Goal: Communication & Community: Answer question/provide support

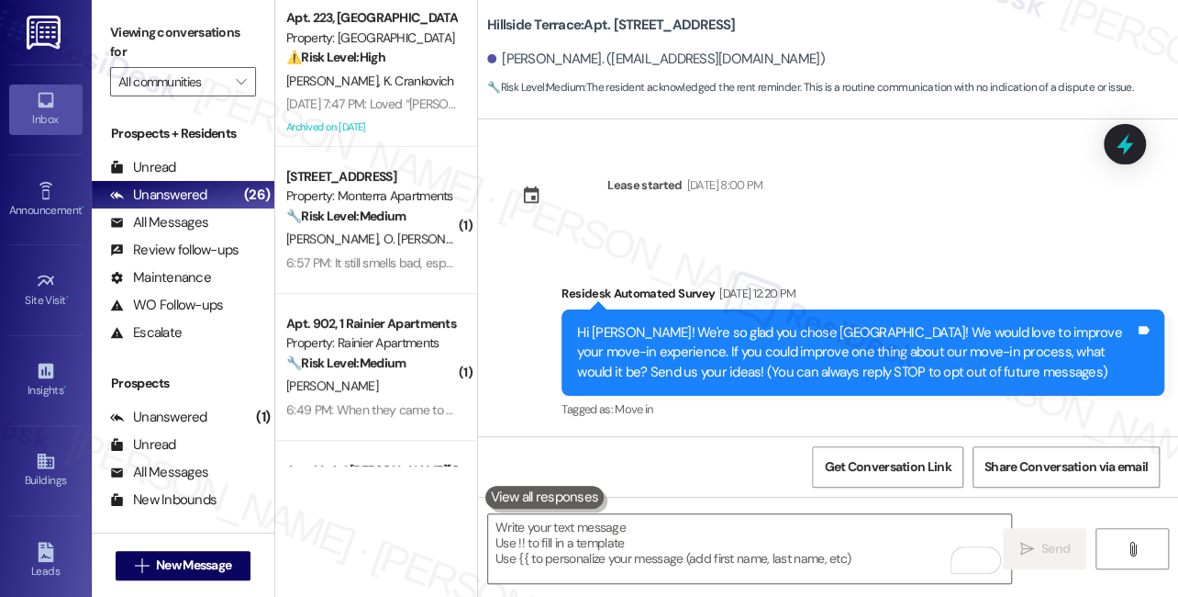
scroll to position [5712, 0]
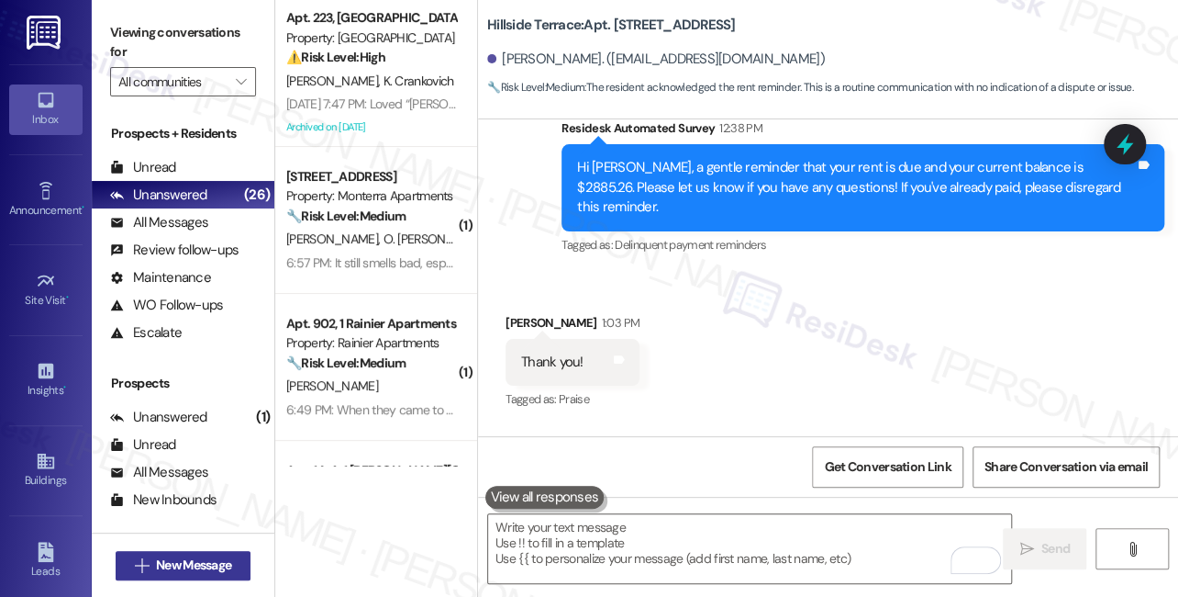
click at [187, 562] on span "New Message" at bounding box center [193, 564] width 75 height 19
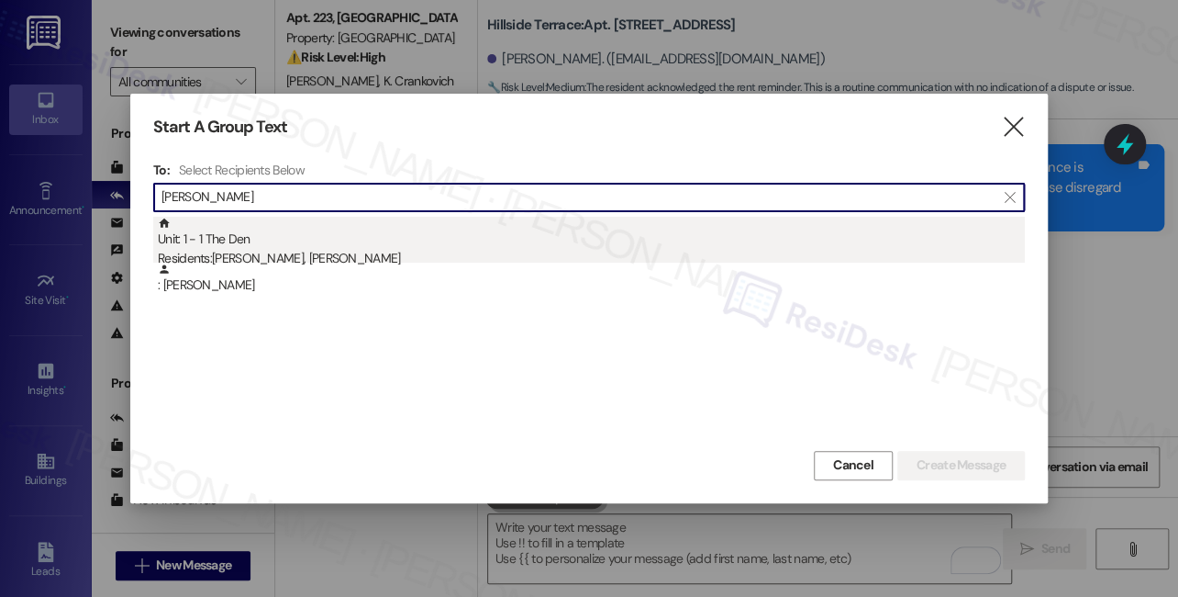
type input "[PERSON_NAME]"
click at [364, 231] on div "Unit: 1 - 1 The Den Residents: [PERSON_NAME], [PERSON_NAME]" at bounding box center [591, 243] width 867 height 52
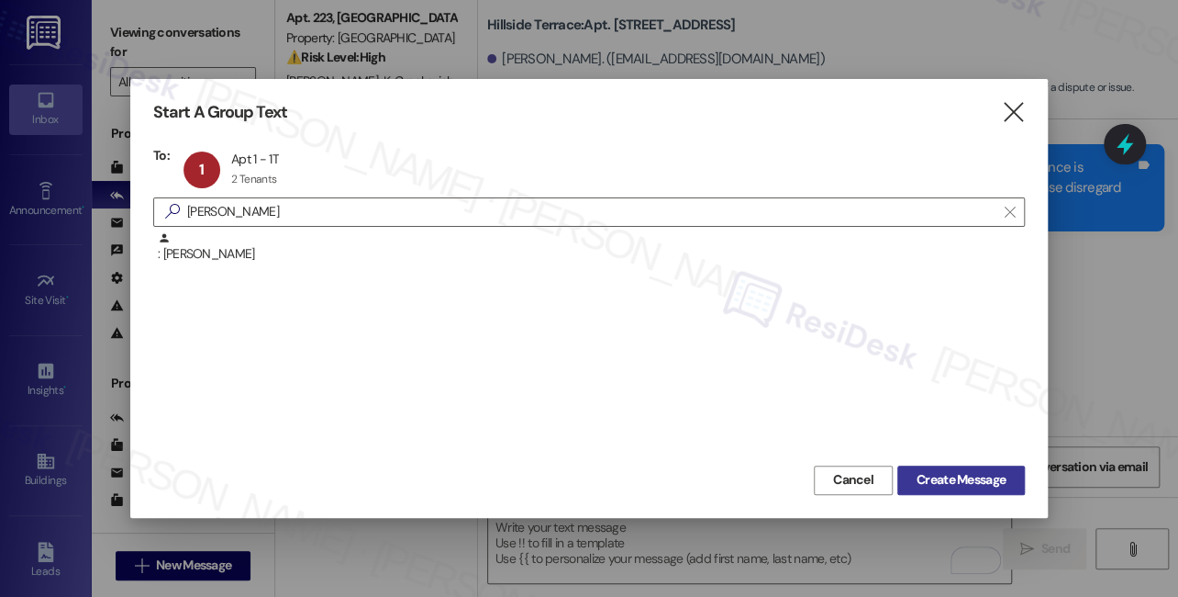
click at [929, 489] on button "Create Message" at bounding box center [962, 479] width 128 height 29
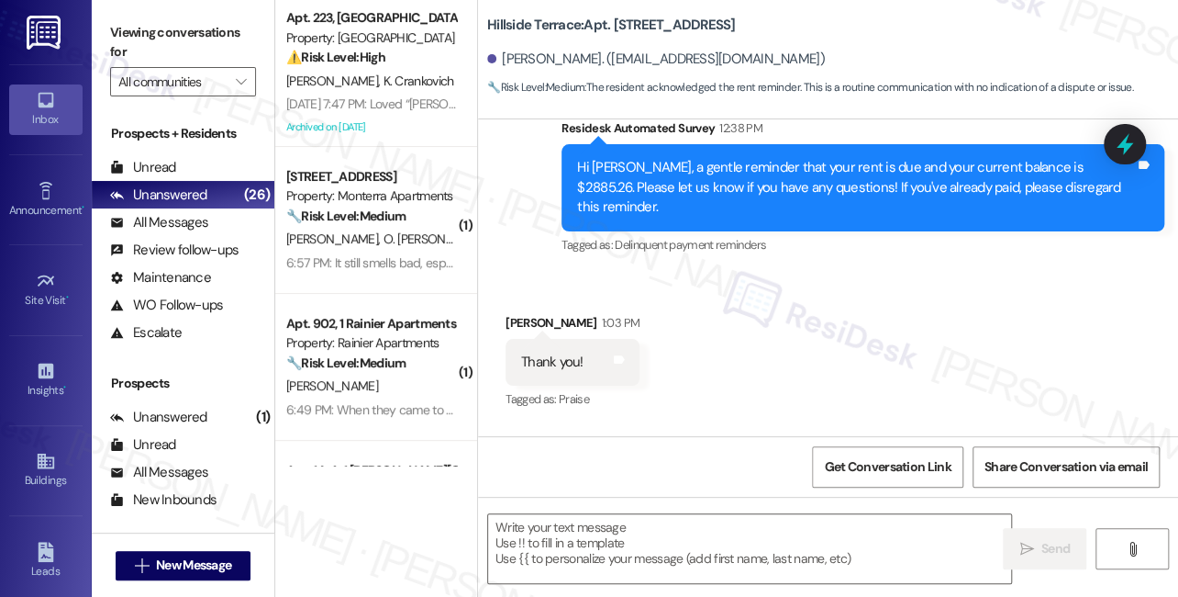
type textarea "Fetching suggested responses. Please feel free to read through the conversation…"
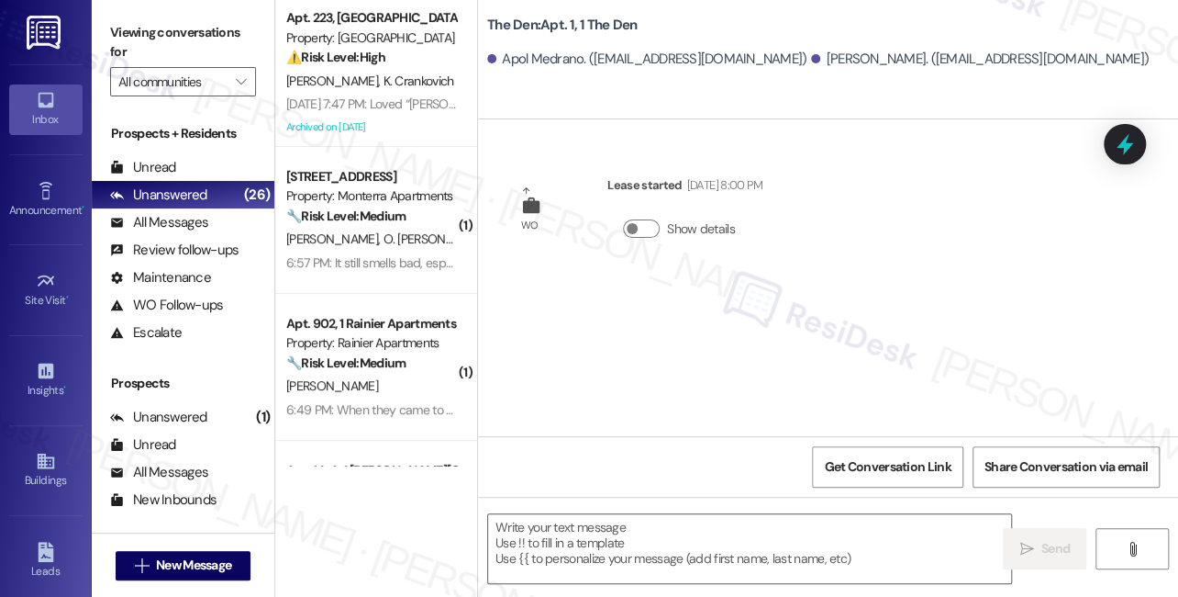
type textarea "Fetching suggested responses. Please feel free to read through the conversation…"
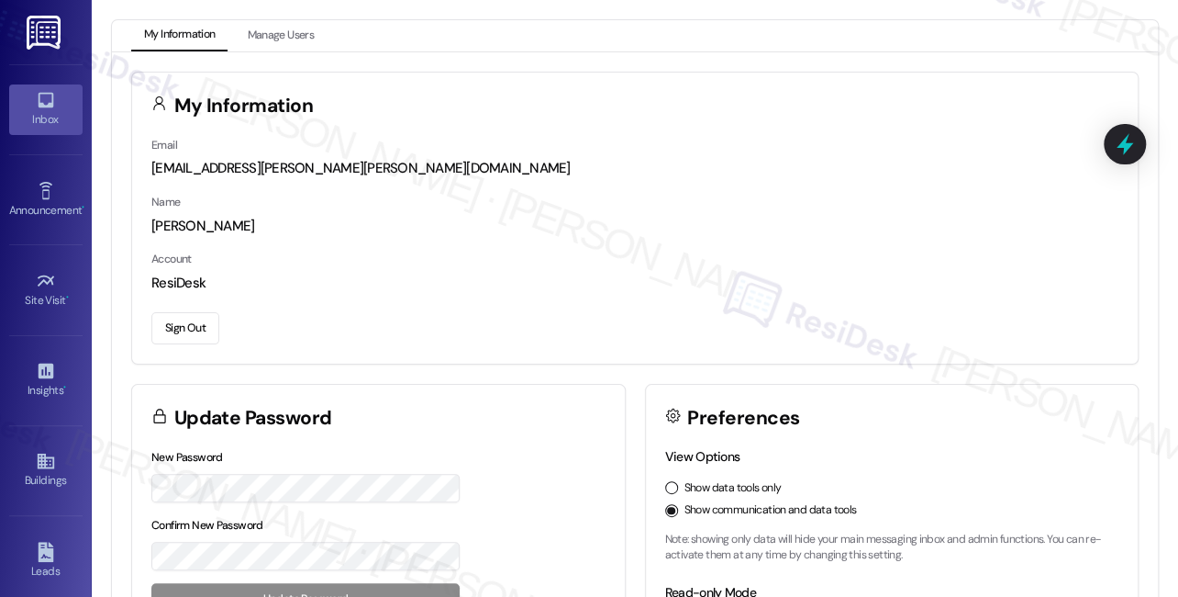
click at [47, 97] on icon at bounding box center [46, 100] width 20 height 20
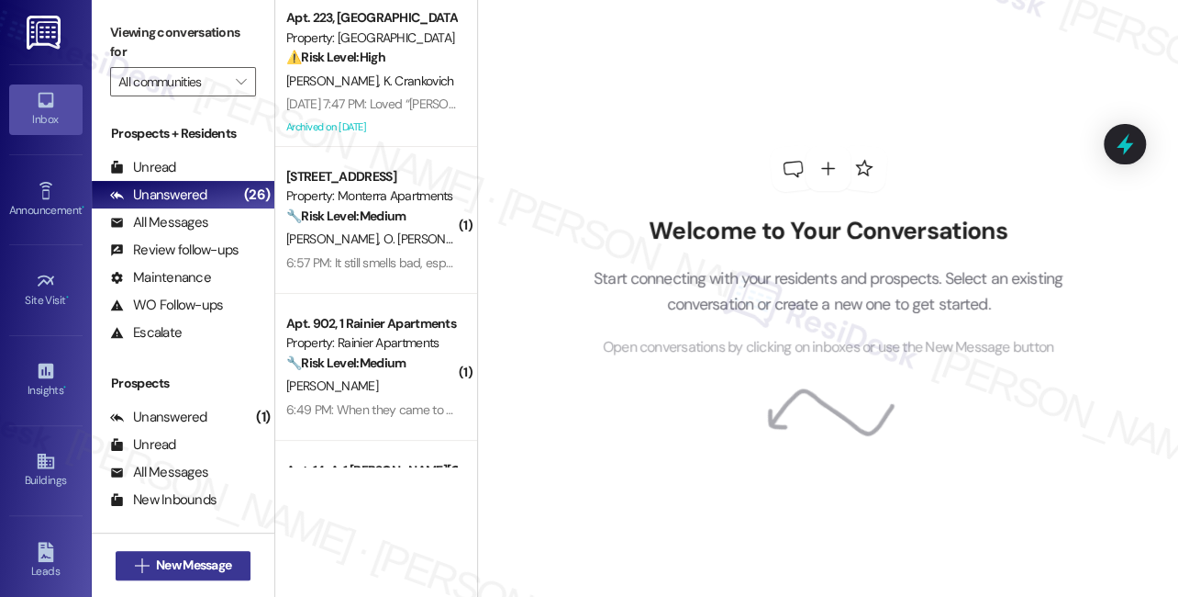
click at [193, 566] on span "New Message" at bounding box center [193, 564] width 75 height 19
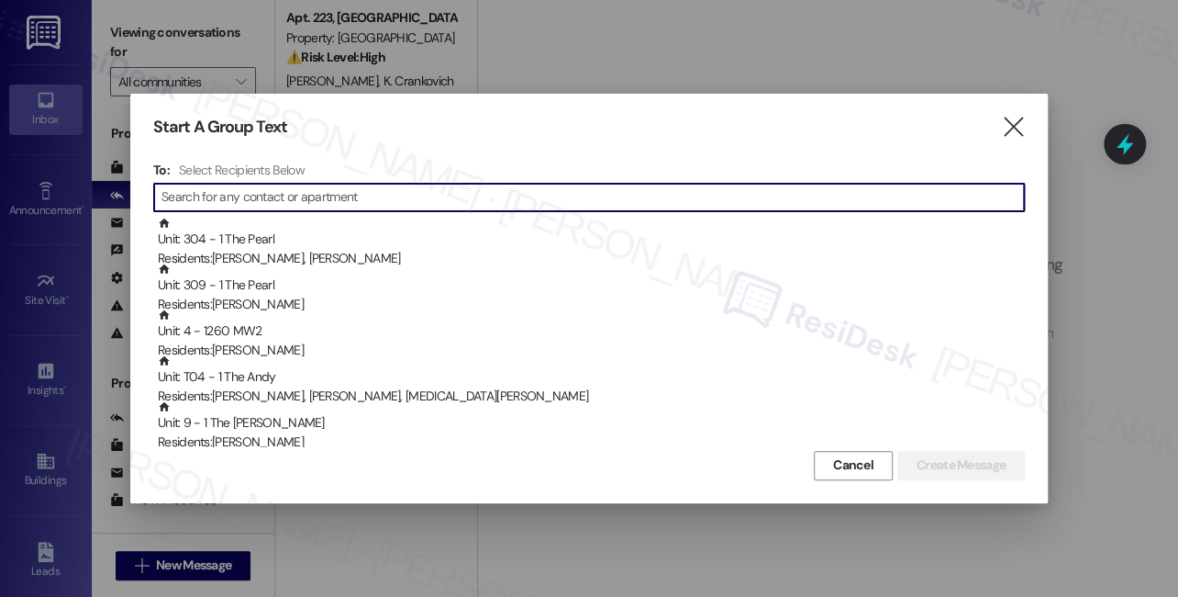
click at [727, 59] on div at bounding box center [589, 298] width 1178 height 597
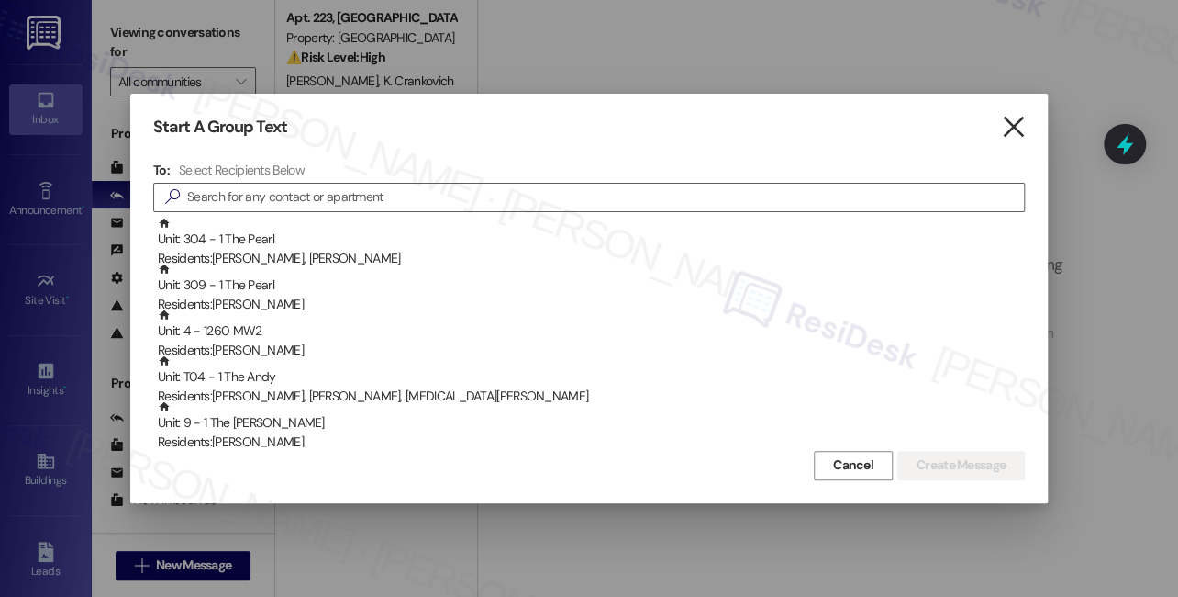
click at [1008, 125] on icon "" at bounding box center [1012, 126] width 25 height 19
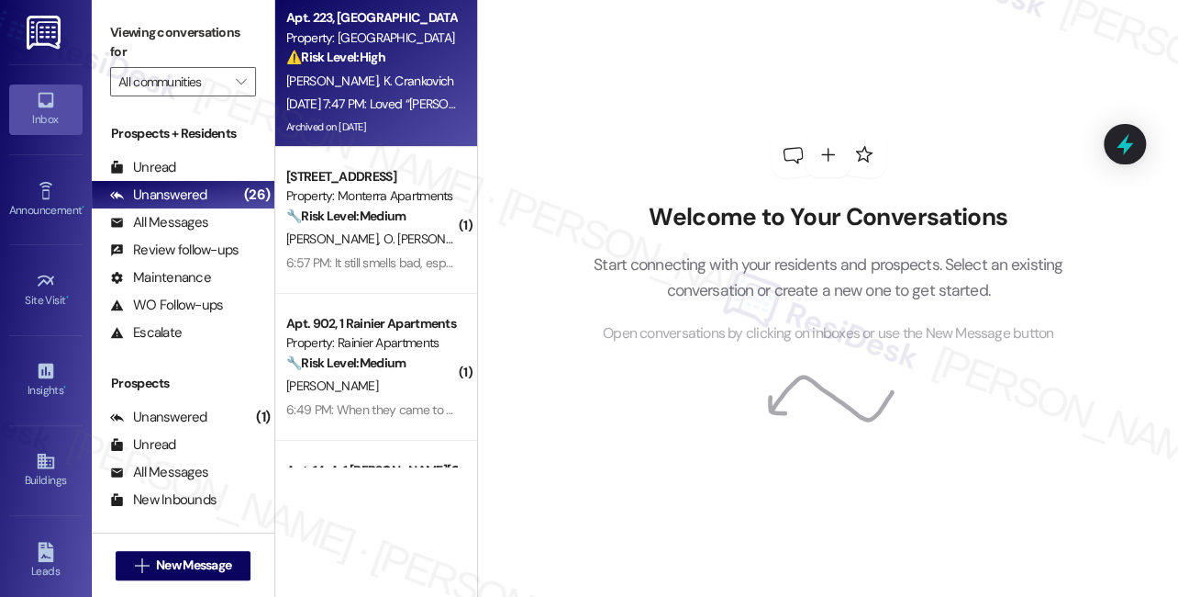
click at [317, 110] on div "[DATE] 7:47 PM: Loved “[PERSON_NAME] ([GEOGRAPHIC_DATA]): Thank you for the upd…" at bounding box center [717, 103] width 862 height 17
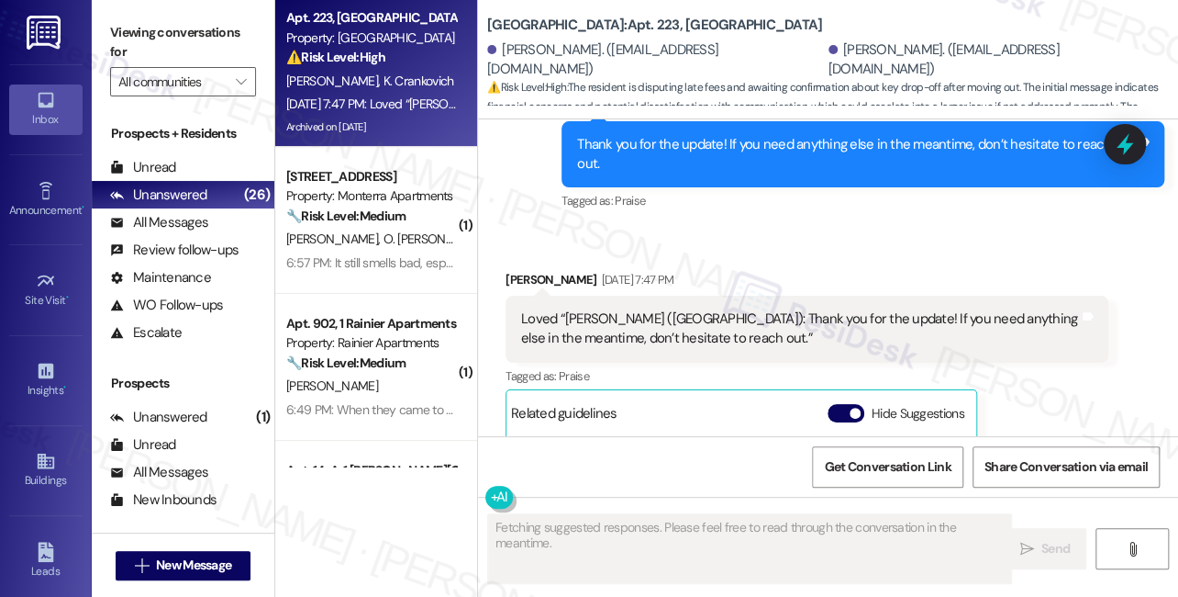
scroll to position [8849, 0]
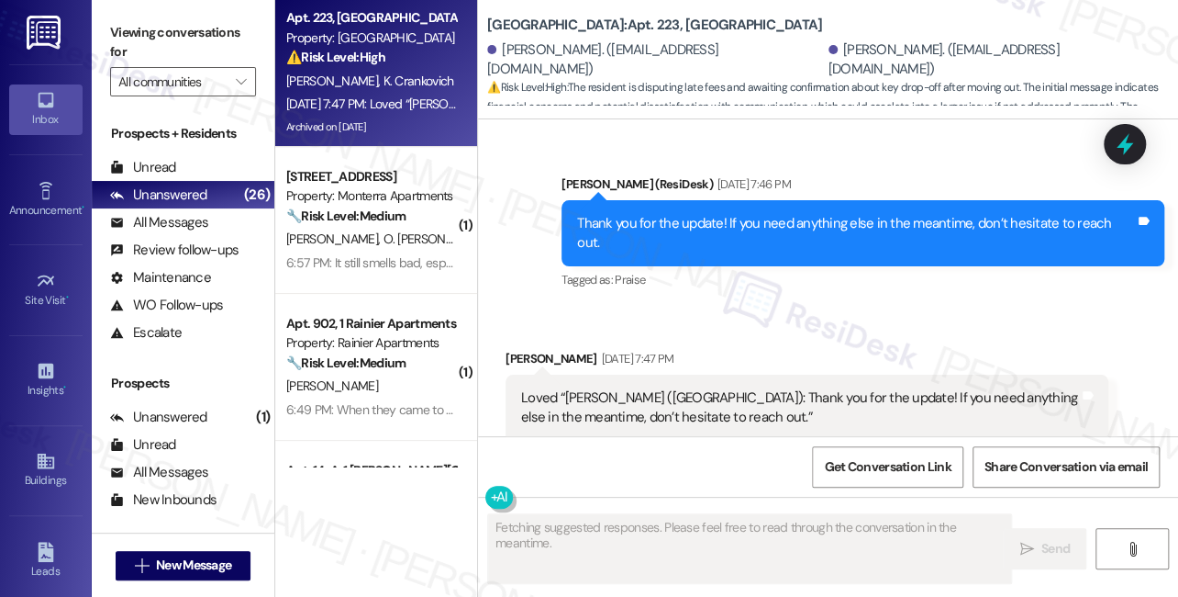
click at [573, 388] on div "Loved “[PERSON_NAME] ([GEOGRAPHIC_DATA]): Thank you for the update! If you need…" at bounding box center [800, 407] width 558 height 39
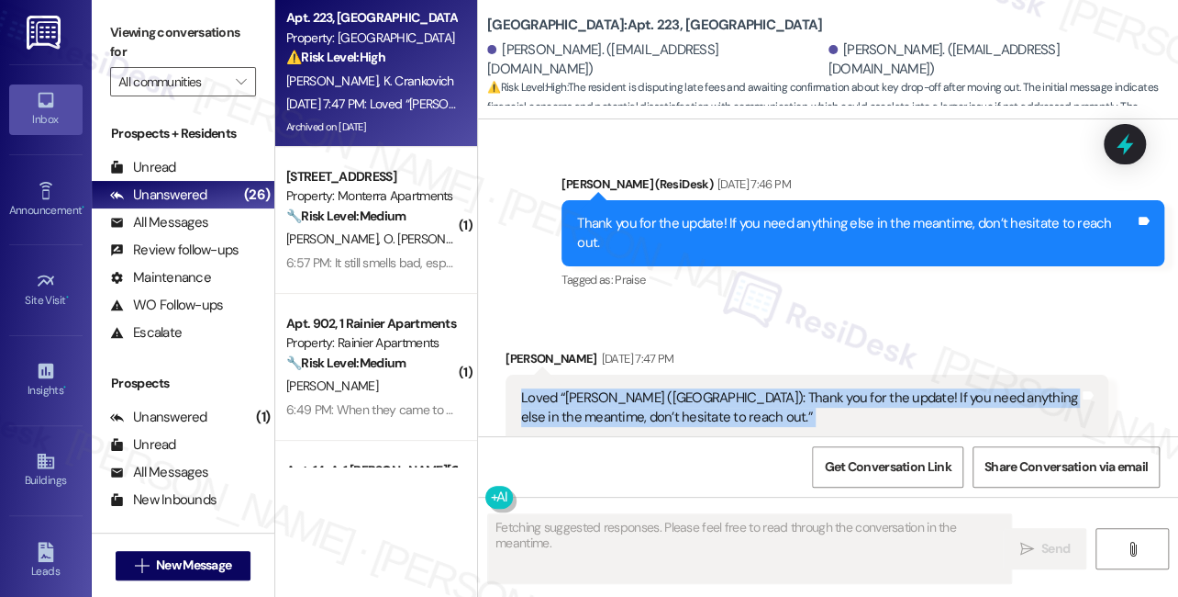
click at [573, 388] on div "Loved “[PERSON_NAME] ([GEOGRAPHIC_DATA]): Thank you for the update! If you need…" at bounding box center [800, 407] width 558 height 39
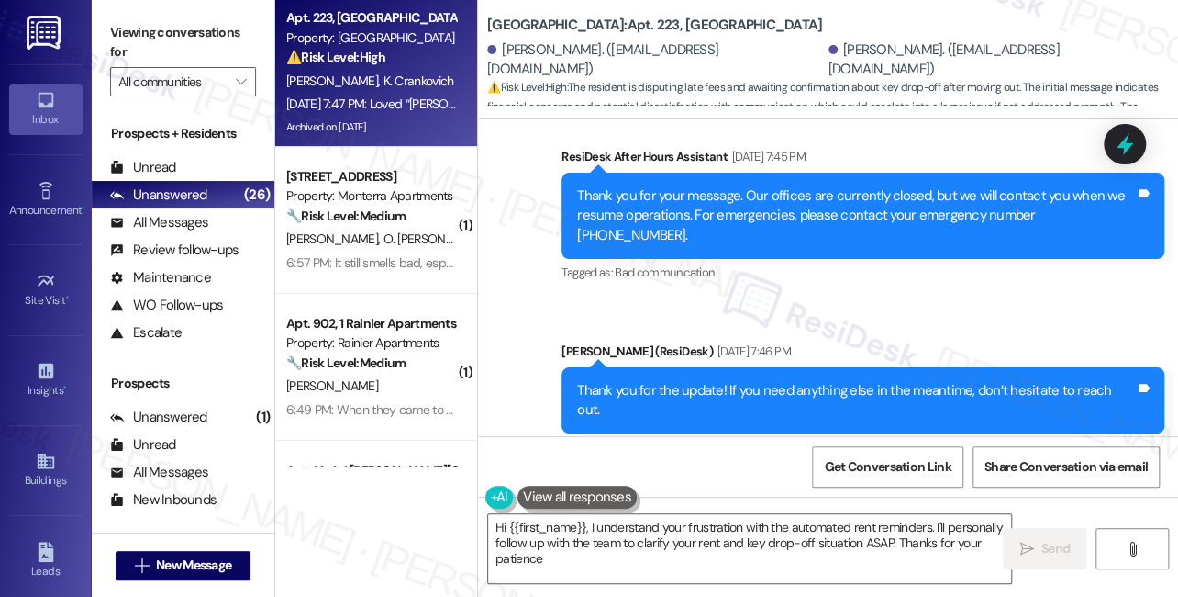
type textarea "Hi {{first_name}}, I understand your frustration with the automated rent remind…"
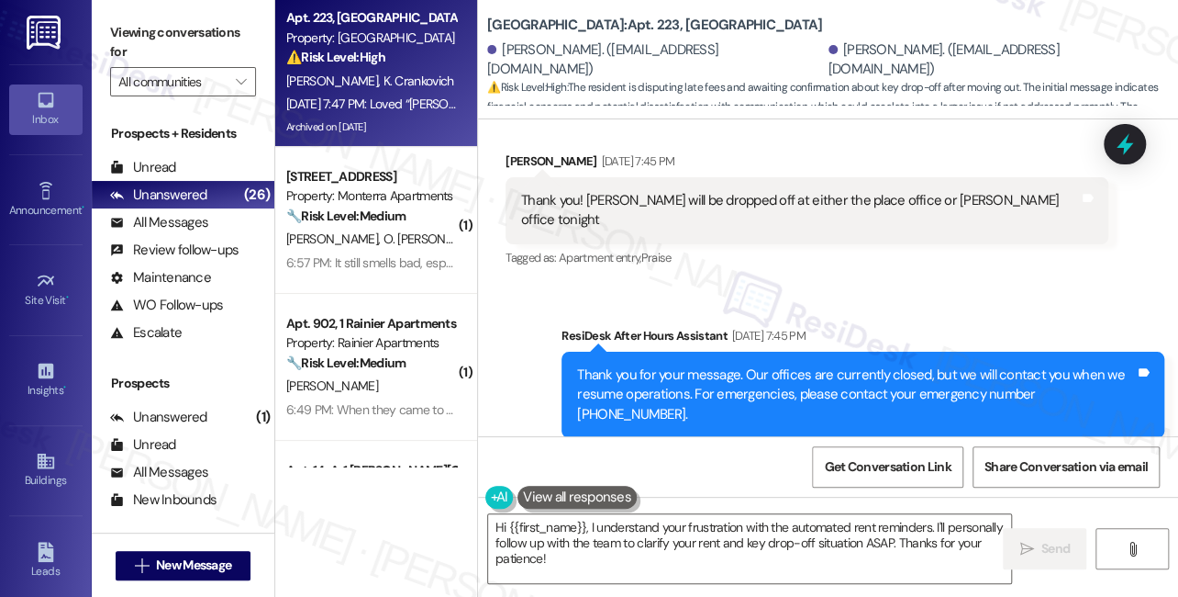
scroll to position [8348, 0]
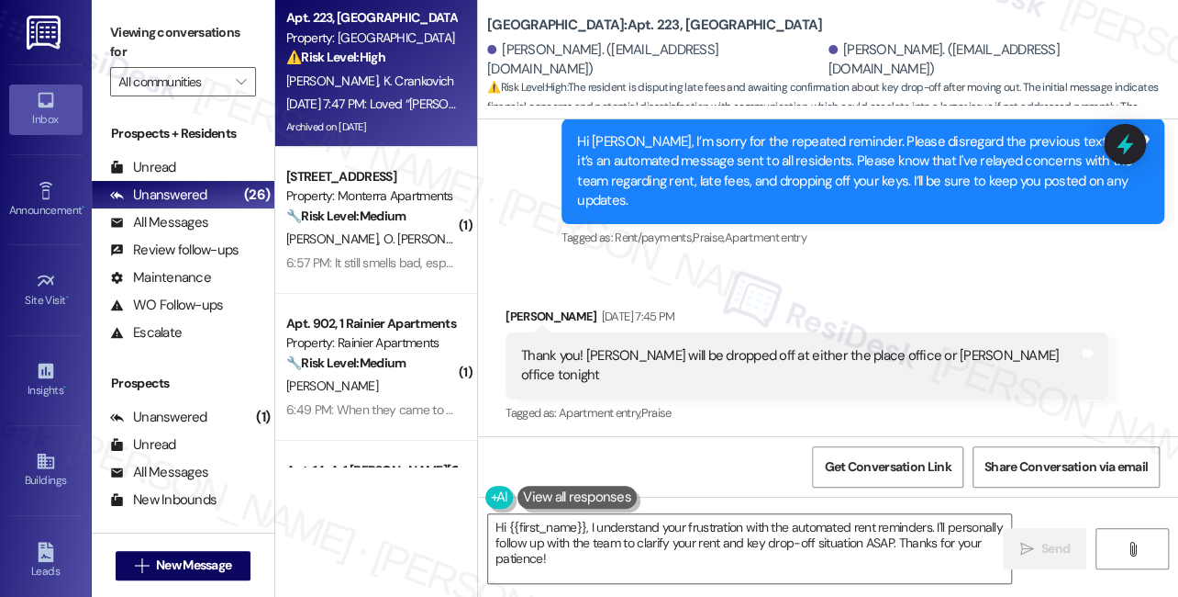
click at [734, 346] on div "Thank you! [PERSON_NAME] will be dropped off at either the place office or [PER…" at bounding box center [800, 365] width 558 height 39
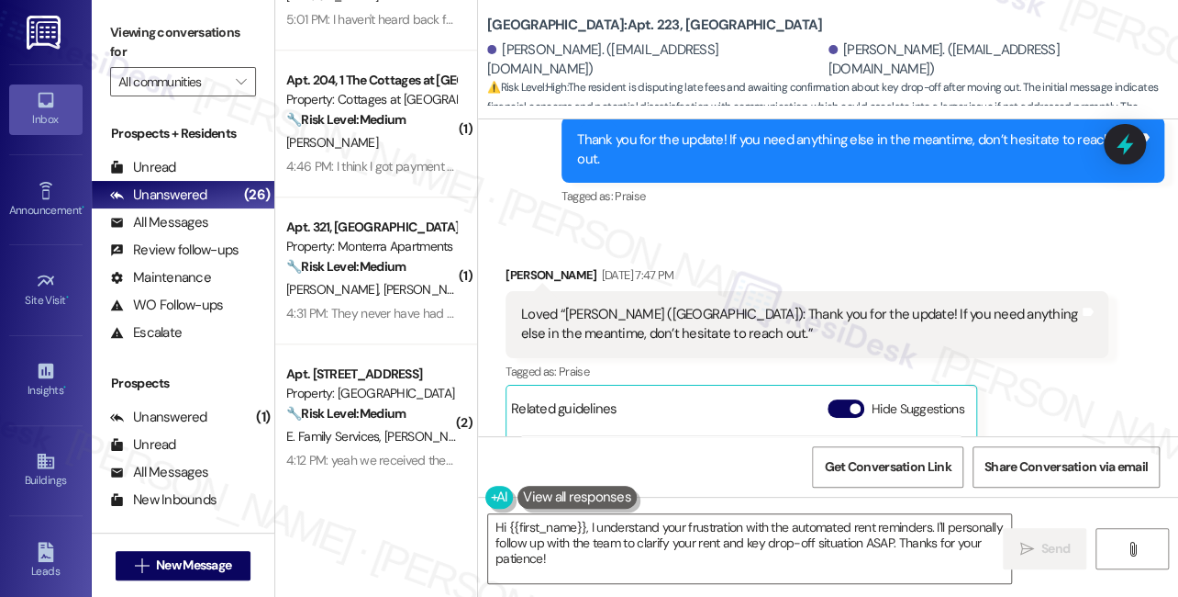
scroll to position [1084, 0]
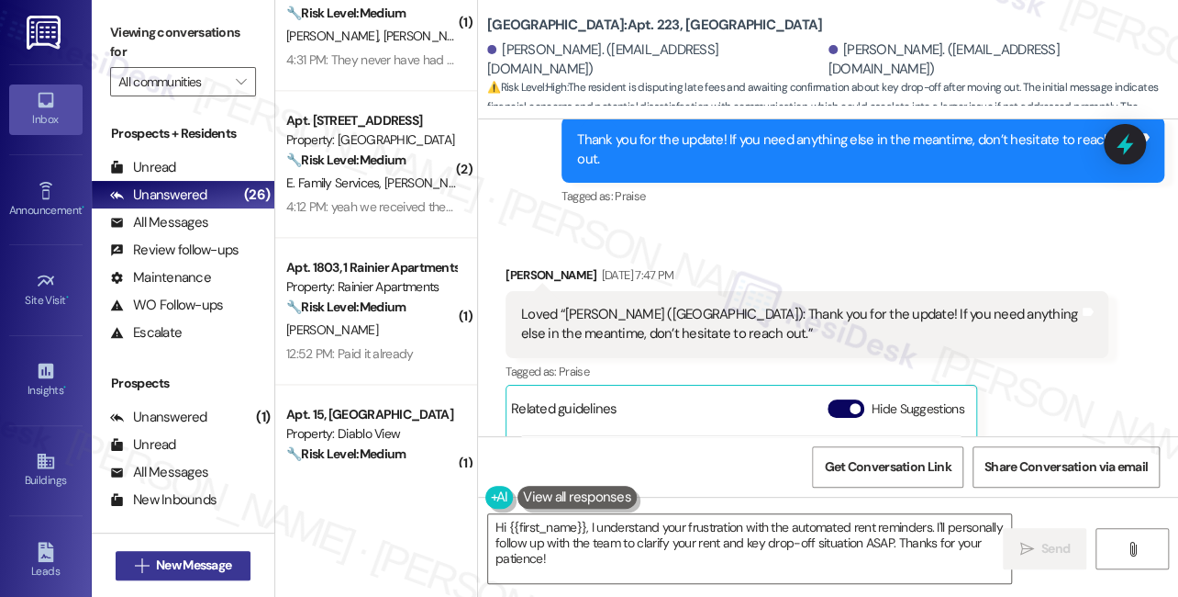
click at [222, 569] on span "New Message" at bounding box center [193, 564] width 75 height 19
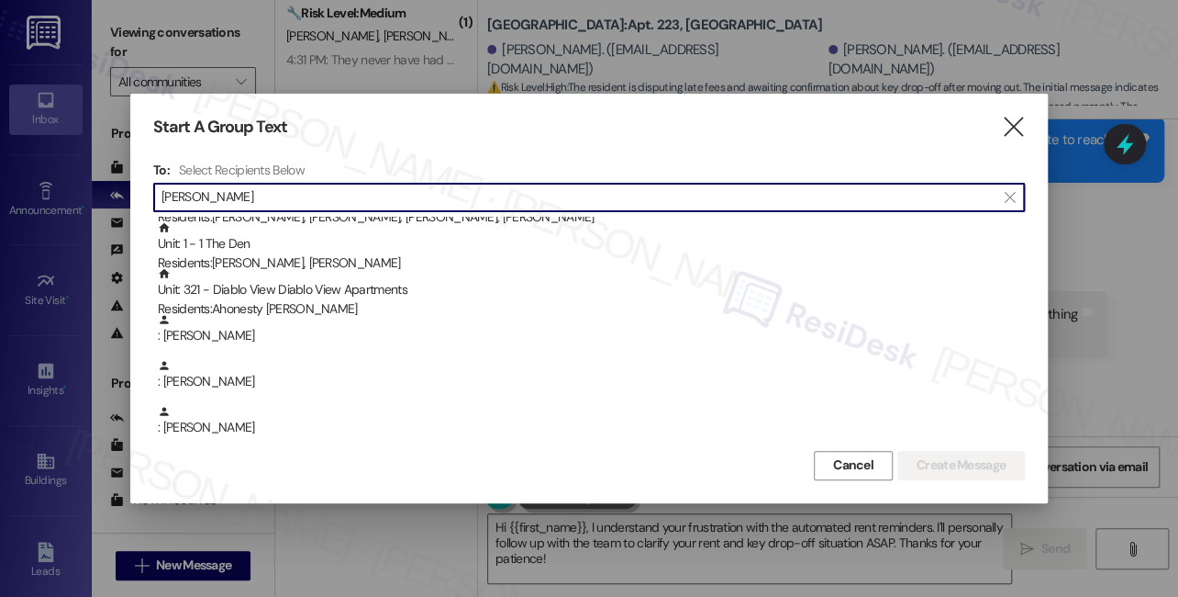
scroll to position [0, 0]
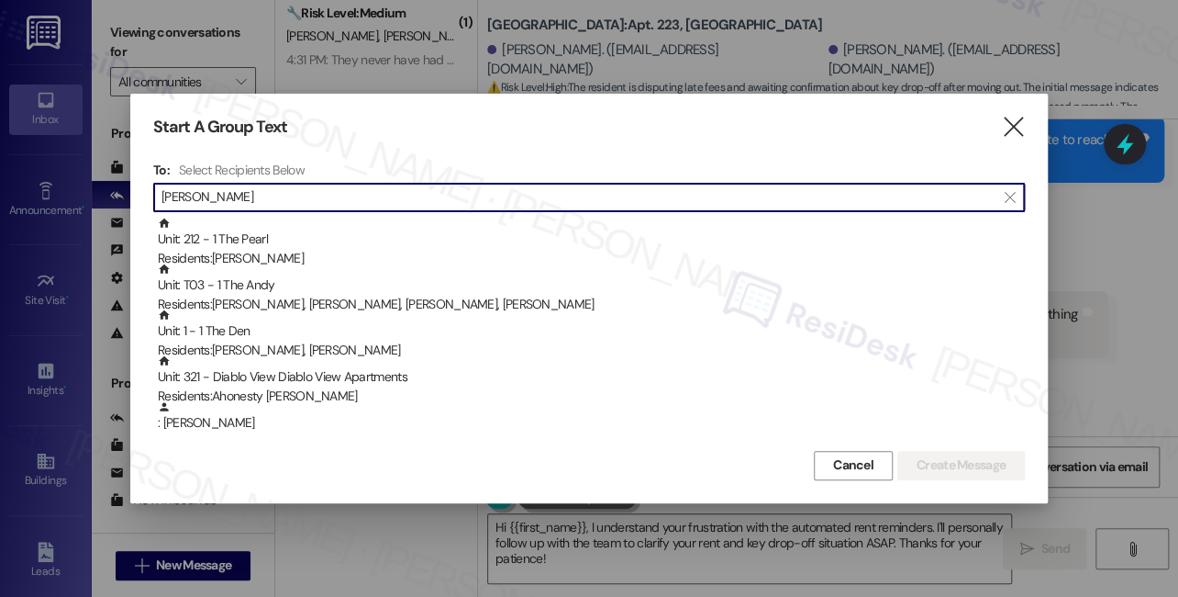
type input "[PERSON_NAME]"
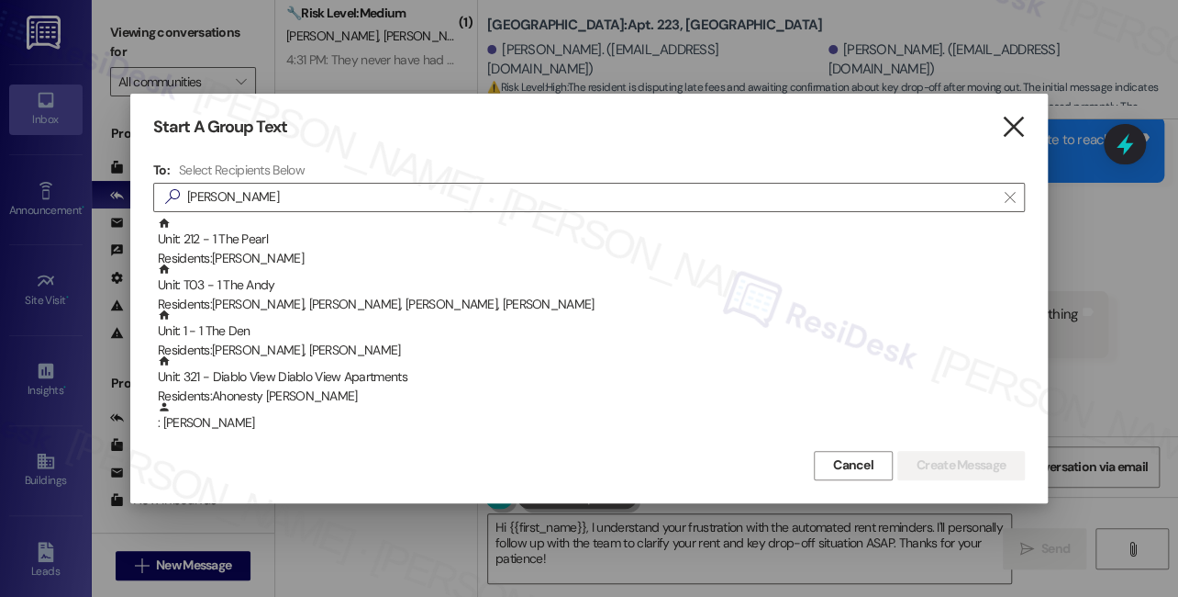
click at [1014, 120] on icon "" at bounding box center [1012, 126] width 25 height 19
